Goal: Transaction & Acquisition: Purchase product/service

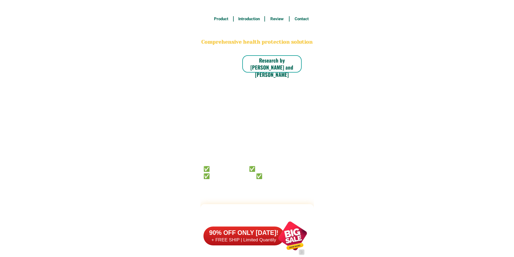
scroll to position [4195, 0]
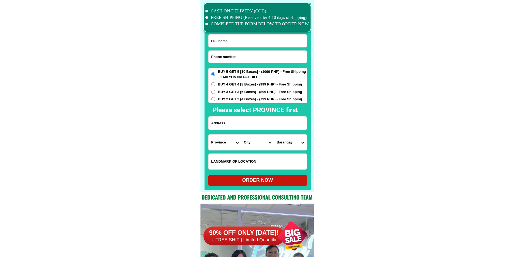
drag, startPoint x: 226, startPoint y: 59, endPoint x: 238, endPoint y: 31, distance: 30.1
click at [226, 59] on input "Input phone_number" at bounding box center [258, 57] width 98 height 12
paste input "09515093361"
type input "09515093361"
click at [232, 43] on input "Input full_name" at bounding box center [258, 41] width 98 height 13
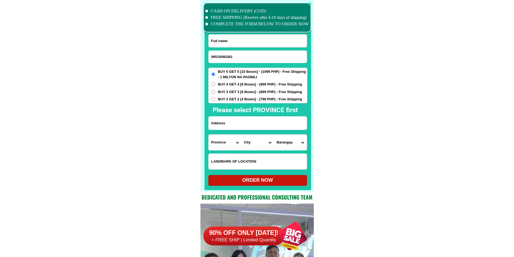
paste input "[PERSON_NAME]."
type input "[PERSON_NAME]."
click at [230, 126] on input "Input address" at bounding box center [258, 123] width 98 height 13
paste input "Address.[GEOGRAPHIC_DATA]. Brgy alegria Alabel. [GEOGRAPHIC_DATA]"
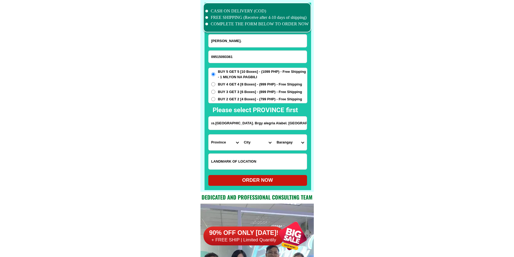
type input "Address.[GEOGRAPHIC_DATA]. Brgy alegria Alabel. [GEOGRAPHIC_DATA]"
click at [219, 140] on select "Province [GEOGRAPHIC_DATA] [GEOGRAPHIC_DATA] [GEOGRAPHIC_DATA] [GEOGRAPHIC_DATA…" at bounding box center [225, 143] width 33 height 16
select select "63_581"
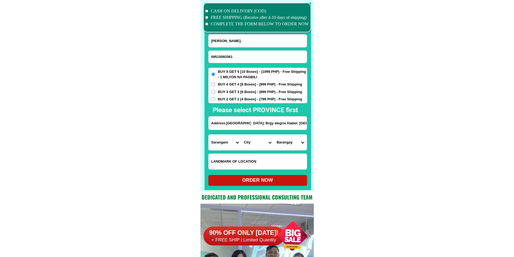
click at [209, 135] on select "Province [GEOGRAPHIC_DATA] [GEOGRAPHIC_DATA] [GEOGRAPHIC_DATA] [GEOGRAPHIC_DATA…" at bounding box center [225, 143] width 33 height 16
click at [257, 148] on select "City [PERSON_NAME] Kiamba Maasim Maitum Malapatan [GEOGRAPHIC_DATA]" at bounding box center [257, 143] width 33 height 16
select select "63_5815427"
click at [281, 140] on select "Barangay Alegria Bagacay Baluntay Datal anggas Domolok Kawas Ladol Maribulan Pa…" at bounding box center [290, 143] width 33 height 16
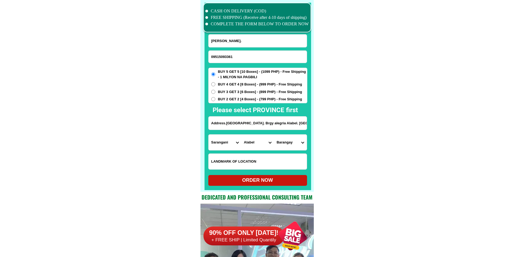
select select "63_581542718509"
click at [273, 186] on div at bounding box center [258, 97] width 107 height 188
click at [275, 177] on div "ORDER NOW" at bounding box center [257, 180] width 99 height 7
type input "Address.[GEOGRAPHIC_DATA]. Brgy alegria Alabel. [GEOGRAPHIC_DATA]"
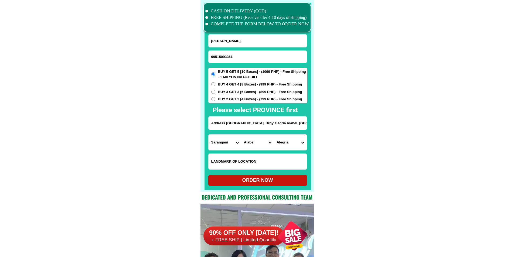
radio input "true"
click at [243, 53] on input "09515093361" at bounding box center [258, 57] width 98 height 12
paste input "09267530028"
type input "09267530028"
click at [222, 39] on input "[PERSON_NAME]." at bounding box center [258, 41] width 98 height 13
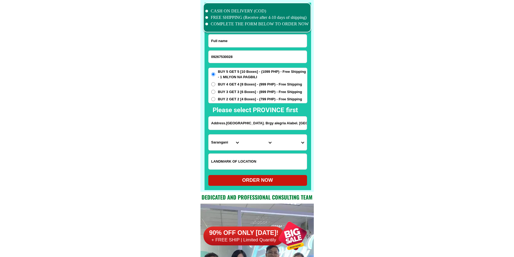
paste input "[PERSON_NAME]"
type input "[PERSON_NAME]"
click at [238, 127] on input "Input address" at bounding box center [258, 123] width 98 height 13
paste input "blk2lot52 veraville regency2 bgy manuyo2 [GEOGRAPHIC_DATA]"
type input "blk2lot52 veraville regency2 bgy manuyo2 [GEOGRAPHIC_DATA]"
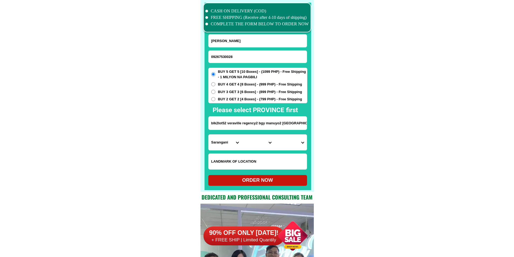
click at [227, 141] on select "Province [GEOGRAPHIC_DATA] [GEOGRAPHIC_DATA] [GEOGRAPHIC_DATA] [GEOGRAPHIC_DATA…" at bounding box center [225, 143] width 33 height 16
select select "63_219"
click at [246, 140] on select "City" at bounding box center [257, 143] width 33 height 16
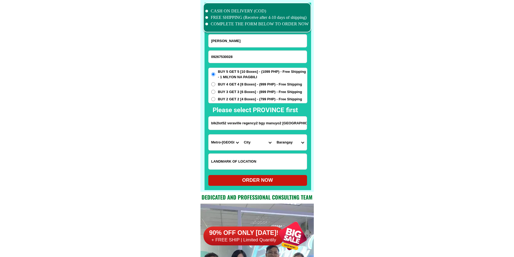
select select "63_2199576"
click at [285, 144] on select "Barangay [PERSON_NAME] dos [PERSON_NAME] uno B. f. international village [PERSO…" at bounding box center [290, 143] width 33 height 16
select select "63_21995767354"
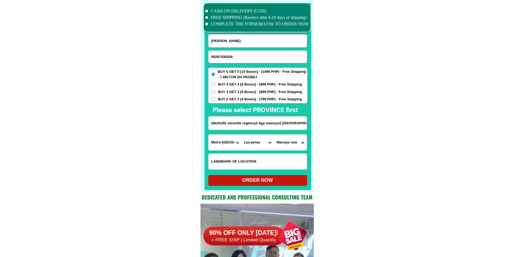
click at [292, 178] on div "ORDER NOW" at bounding box center [257, 180] width 99 height 7
type input "[PERSON_NAME]"
radio input "true"
